Goal: Find specific page/section: Find specific page/section

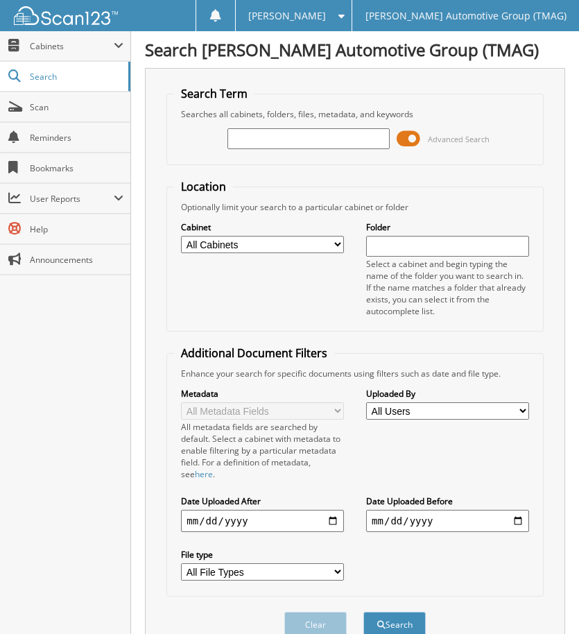
click at [277, 138] on input "text" at bounding box center [308, 138] width 163 height 21
type input "F25702"
click at [363, 612] on button "Search" at bounding box center [394, 625] width 62 height 26
drag, startPoint x: 92, startPoint y: 102, endPoint x: 87, endPoint y: 107, distance: 7.8
click at [92, 102] on span "Scan" at bounding box center [77, 107] width 94 height 12
